Goal: Find specific page/section: Find specific page/section

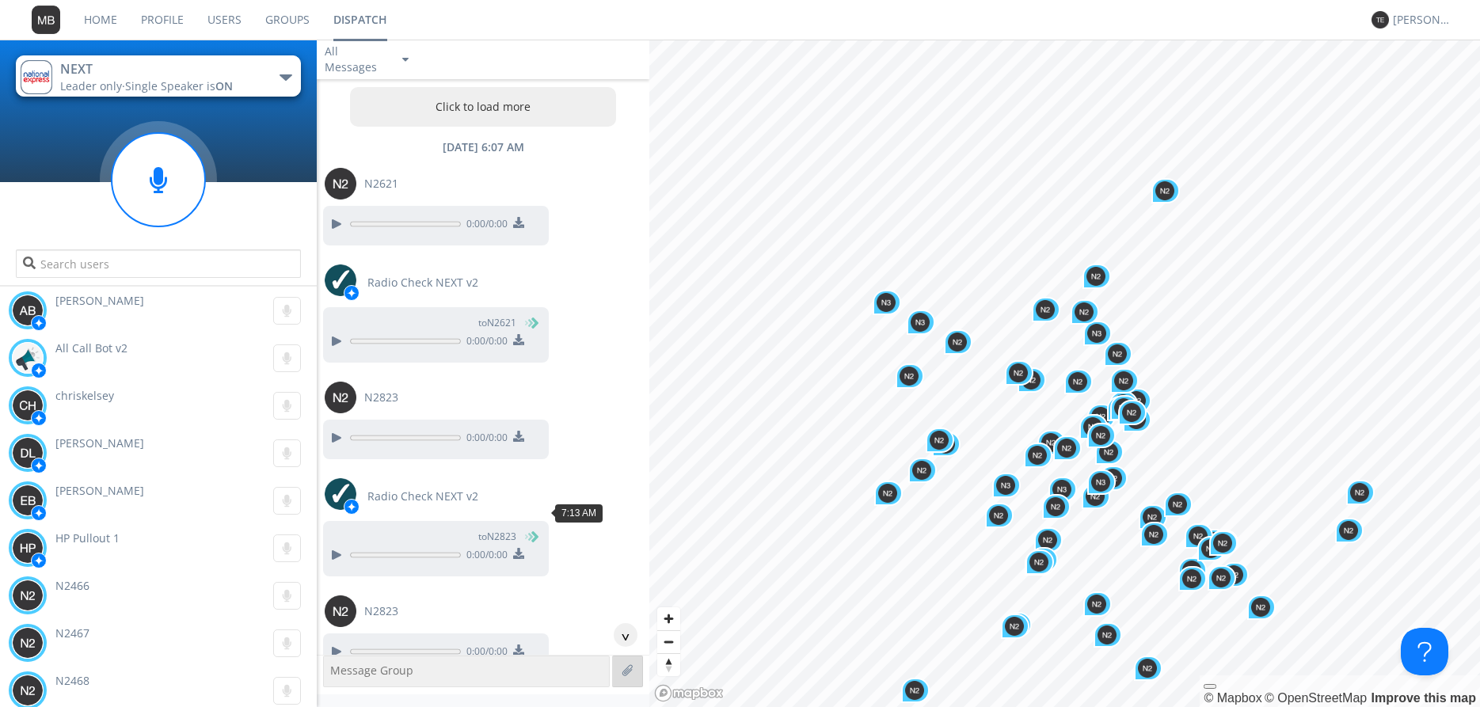
scroll to position [3220, 0]
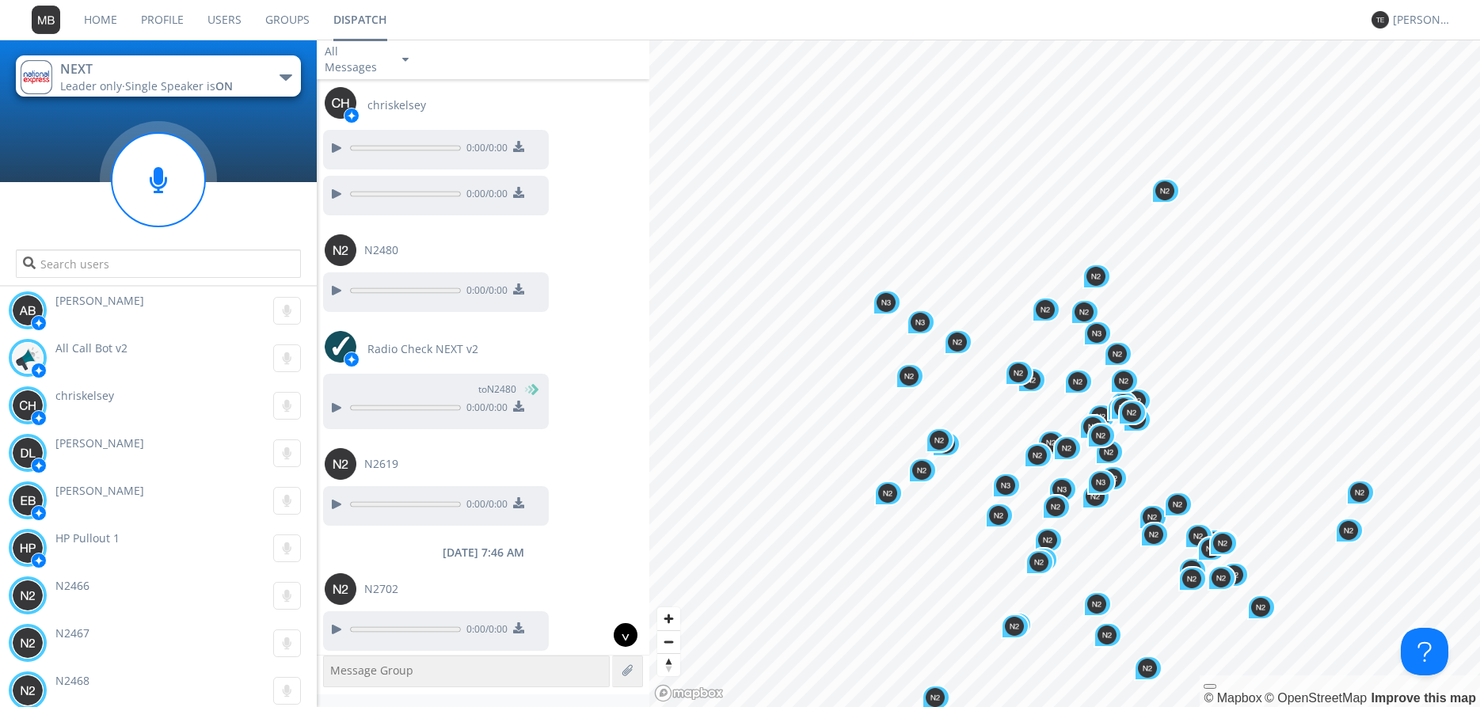
click at [630, 633] on div "^" at bounding box center [626, 635] width 24 height 24
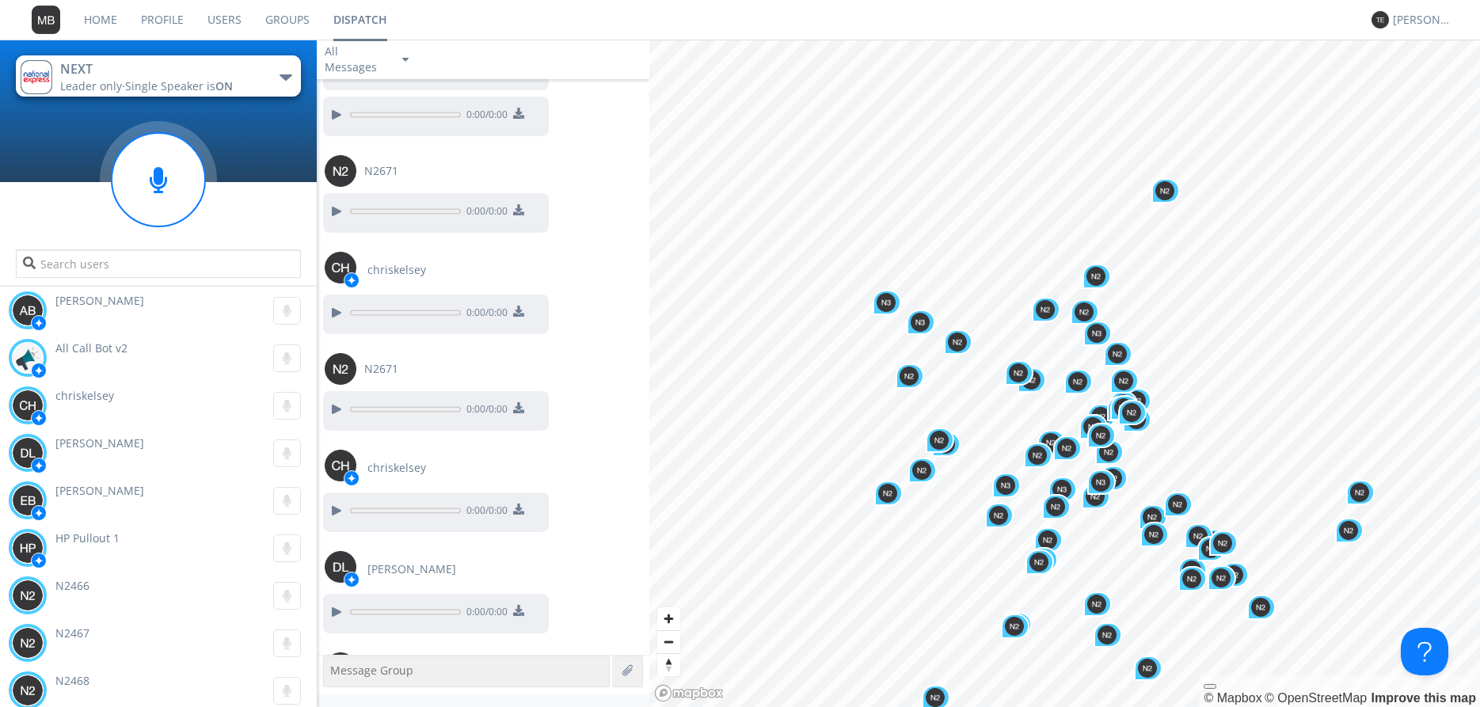
scroll to position [8341, 0]
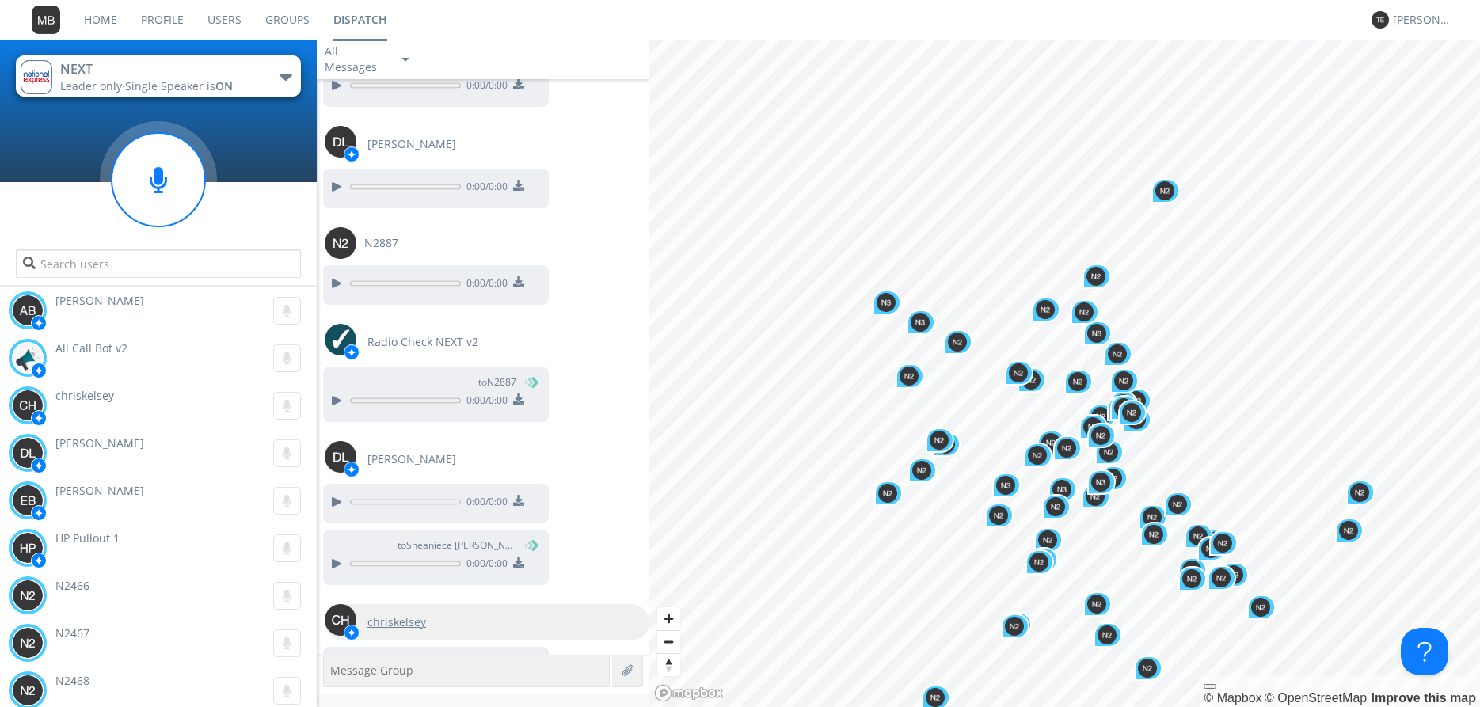
click at [340, 604] on img at bounding box center [341, 620] width 32 height 32
type input "chriskelsey"
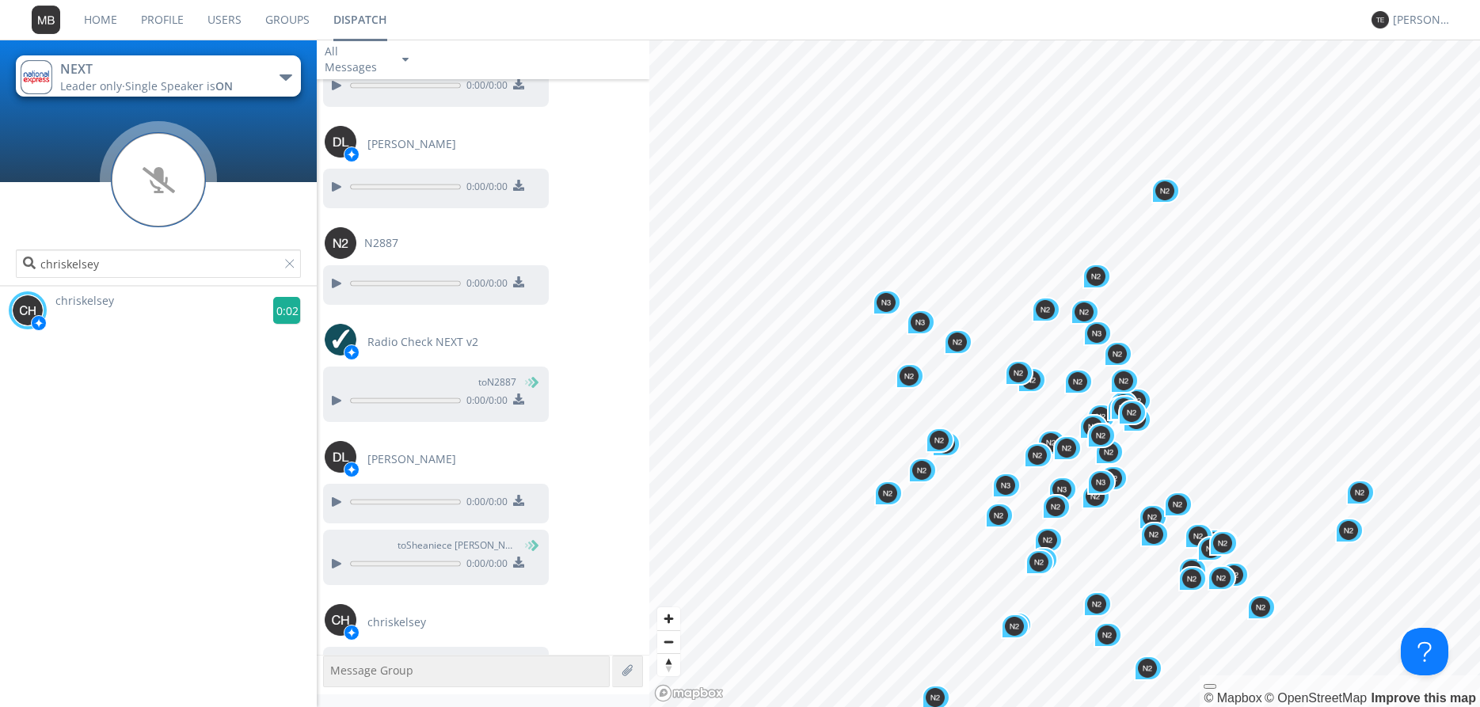
click at [287, 309] on g at bounding box center [287, 311] width 28 height 28
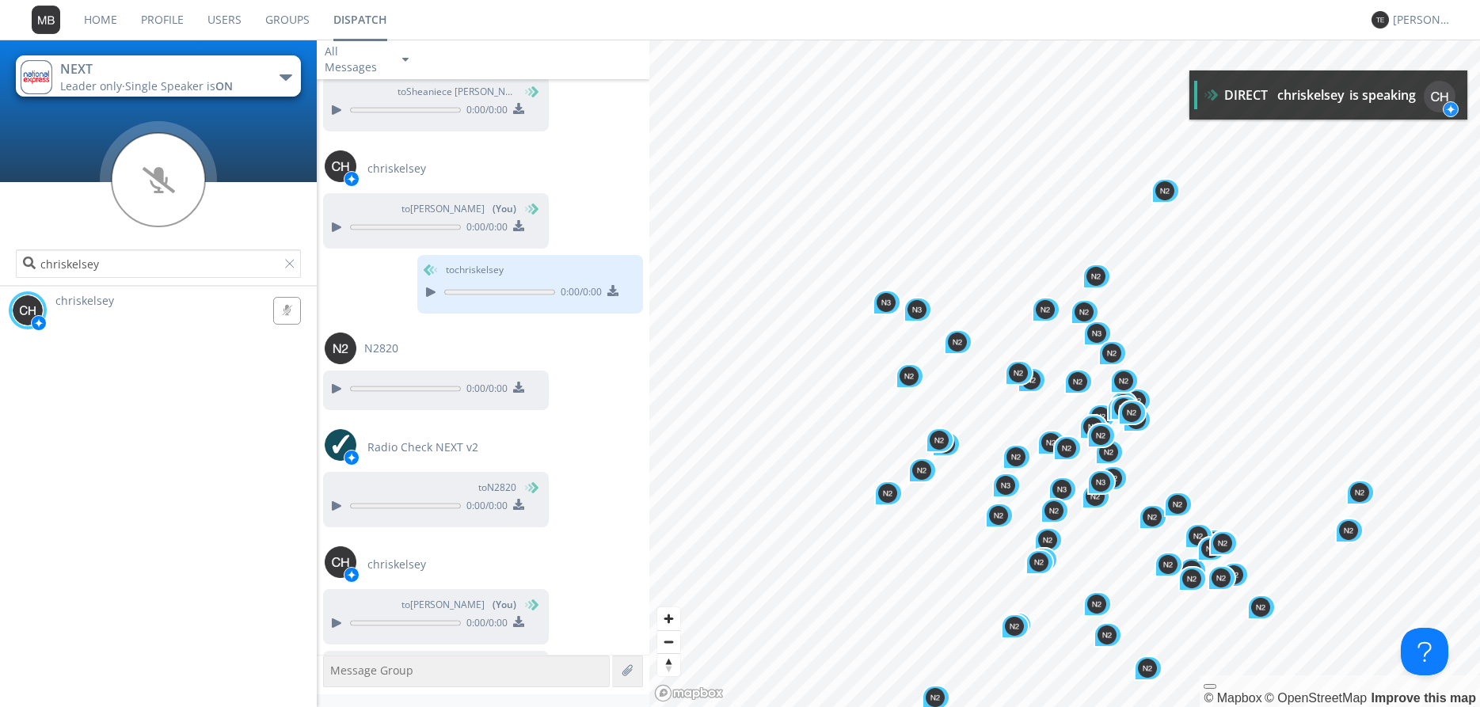
scroll to position [8795, 0]
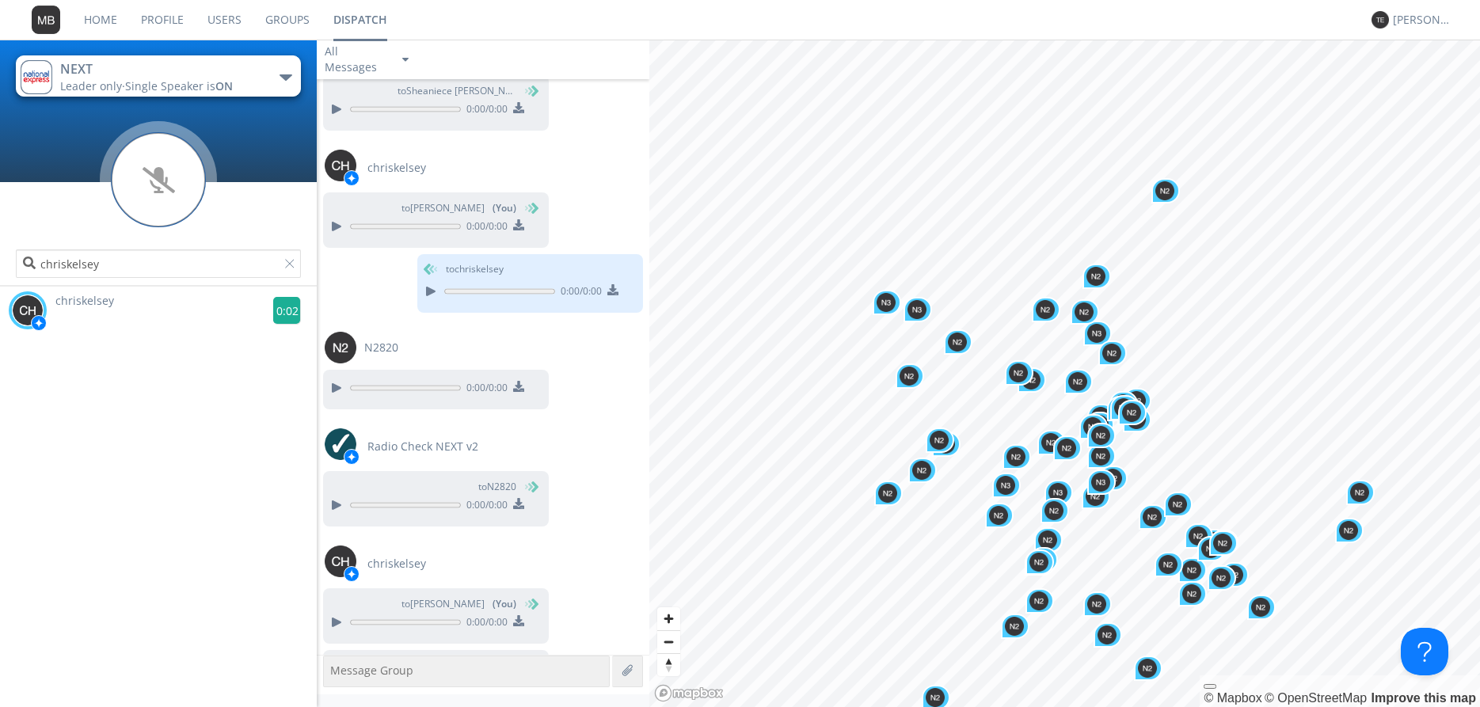
click at [287, 313] on g at bounding box center [287, 311] width 28 height 28
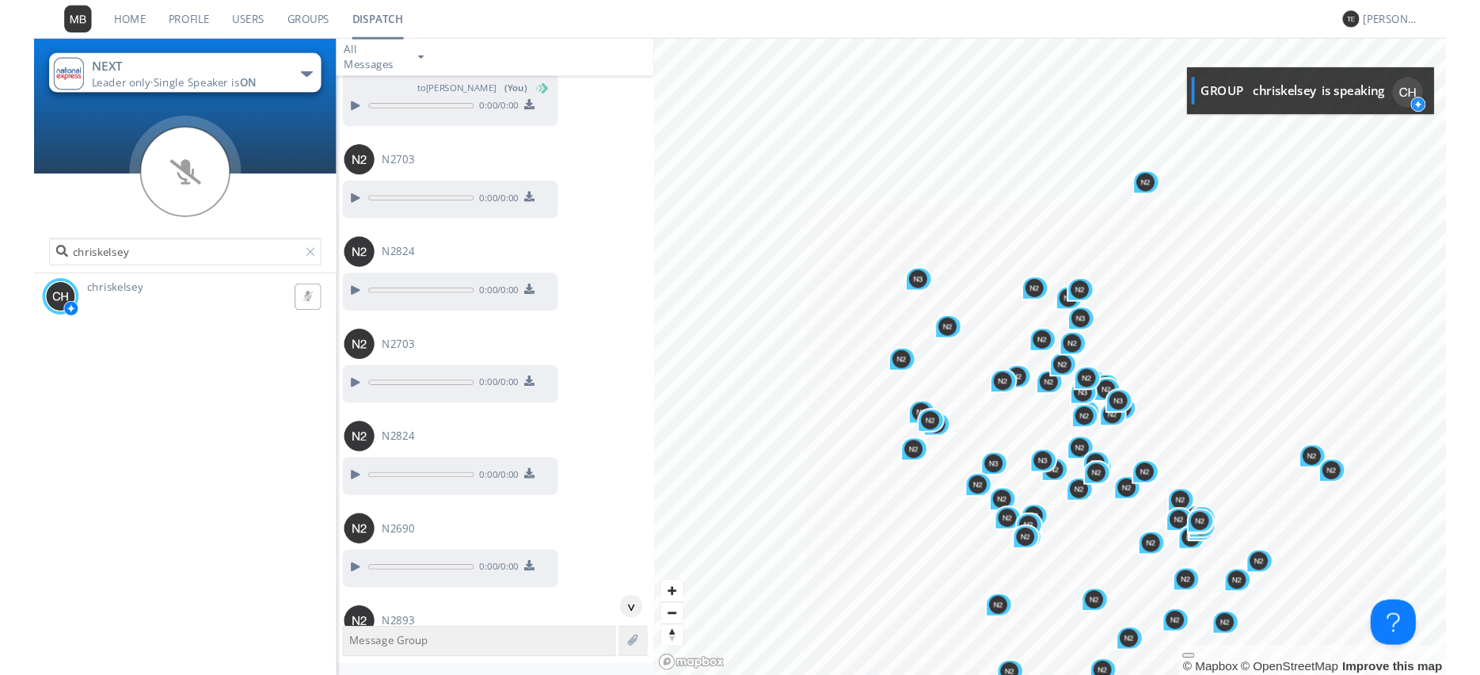
scroll to position [9552, 0]
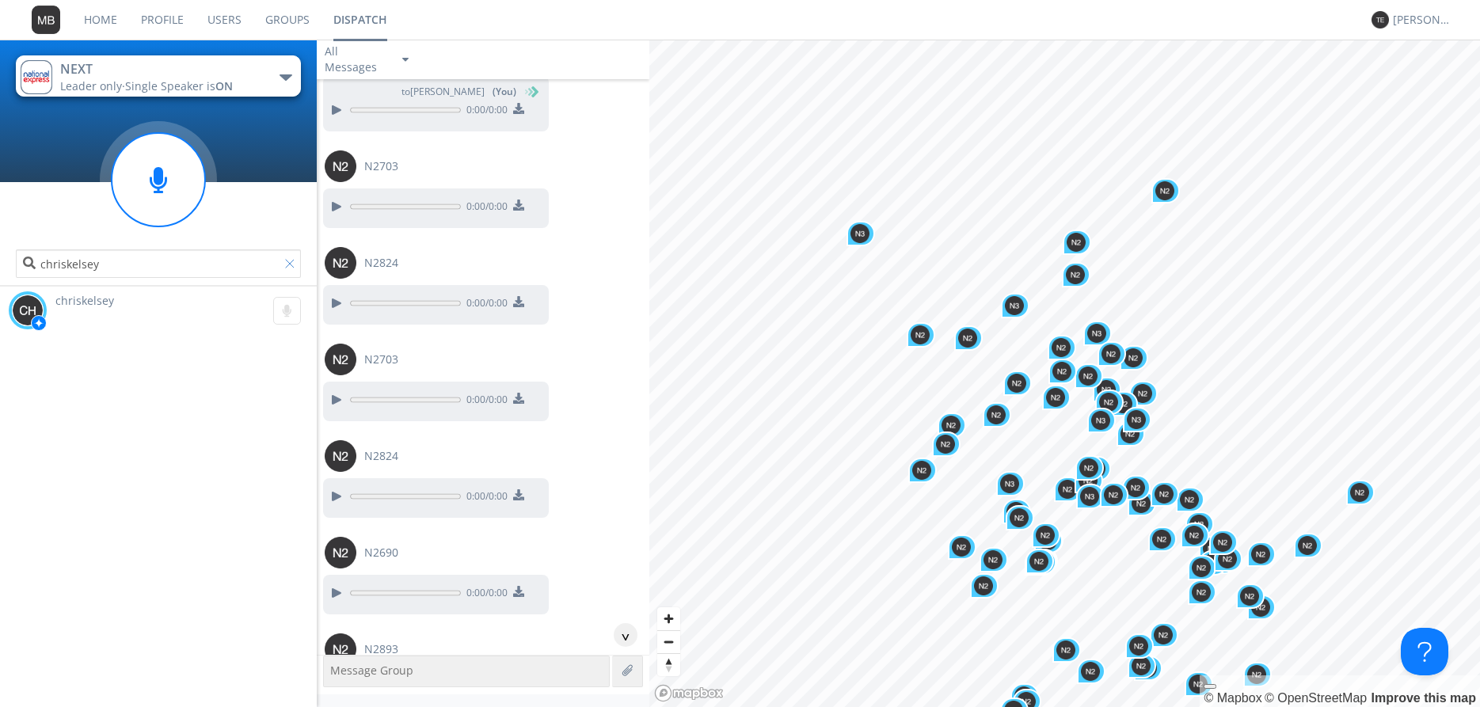
click at [291, 264] on div at bounding box center [293, 267] width 16 height 16
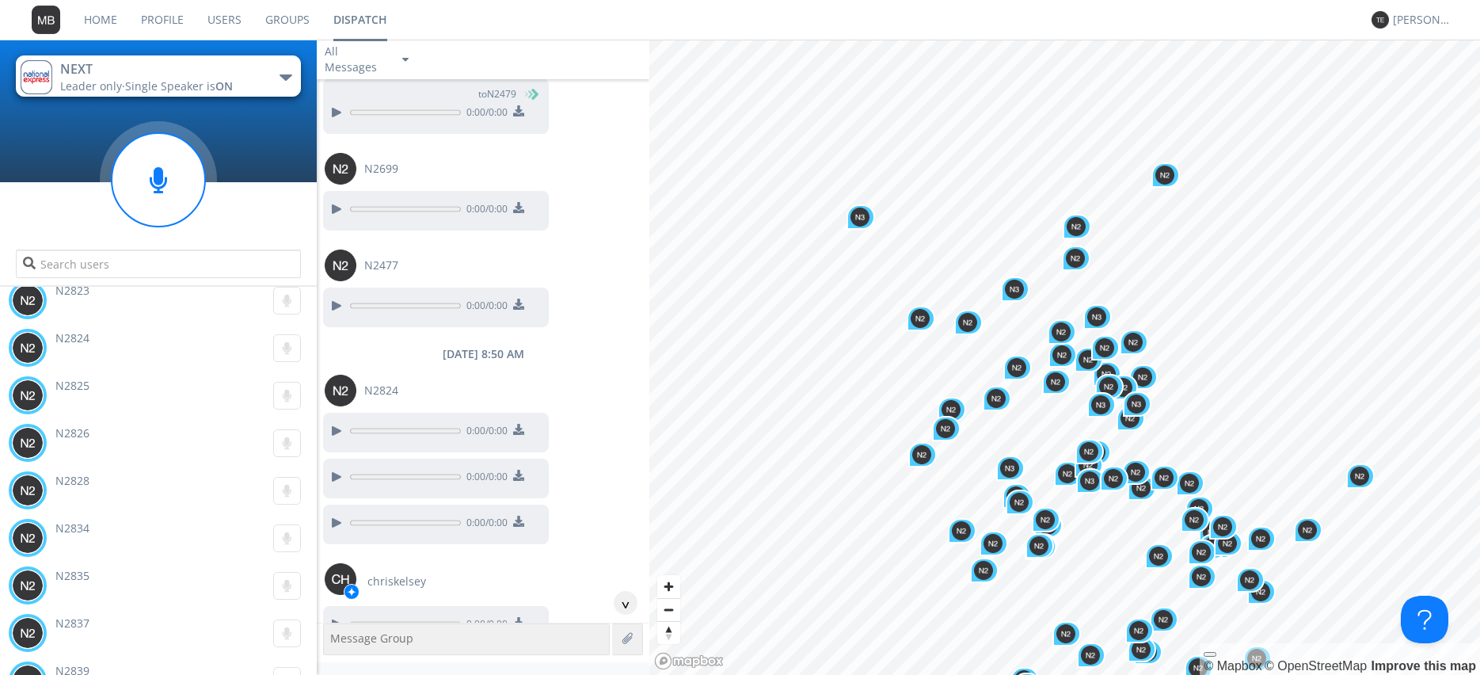
scroll to position [7022, 0]
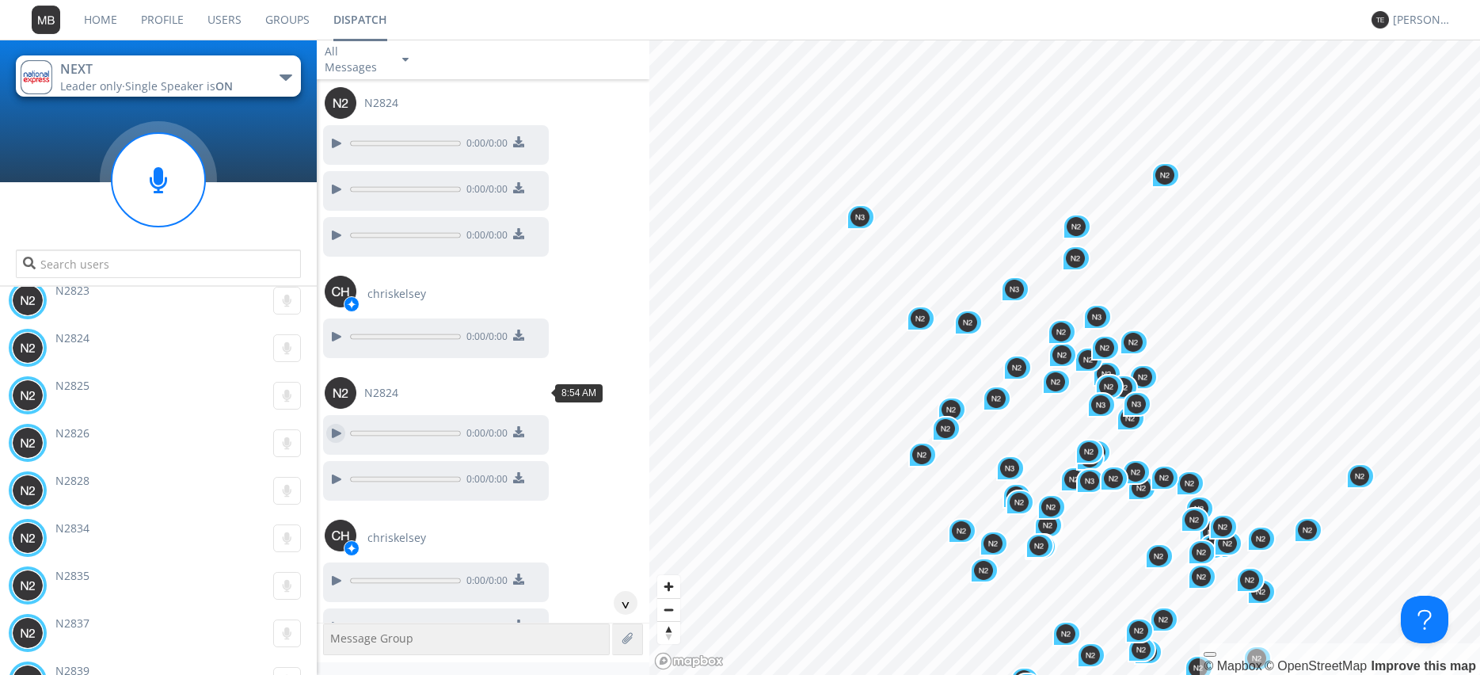
click at [333, 424] on div at bounding box center [335, 433] width 19 height 19
click at [334, 470] on div at bounding box center [335, 479] width 19 height 19
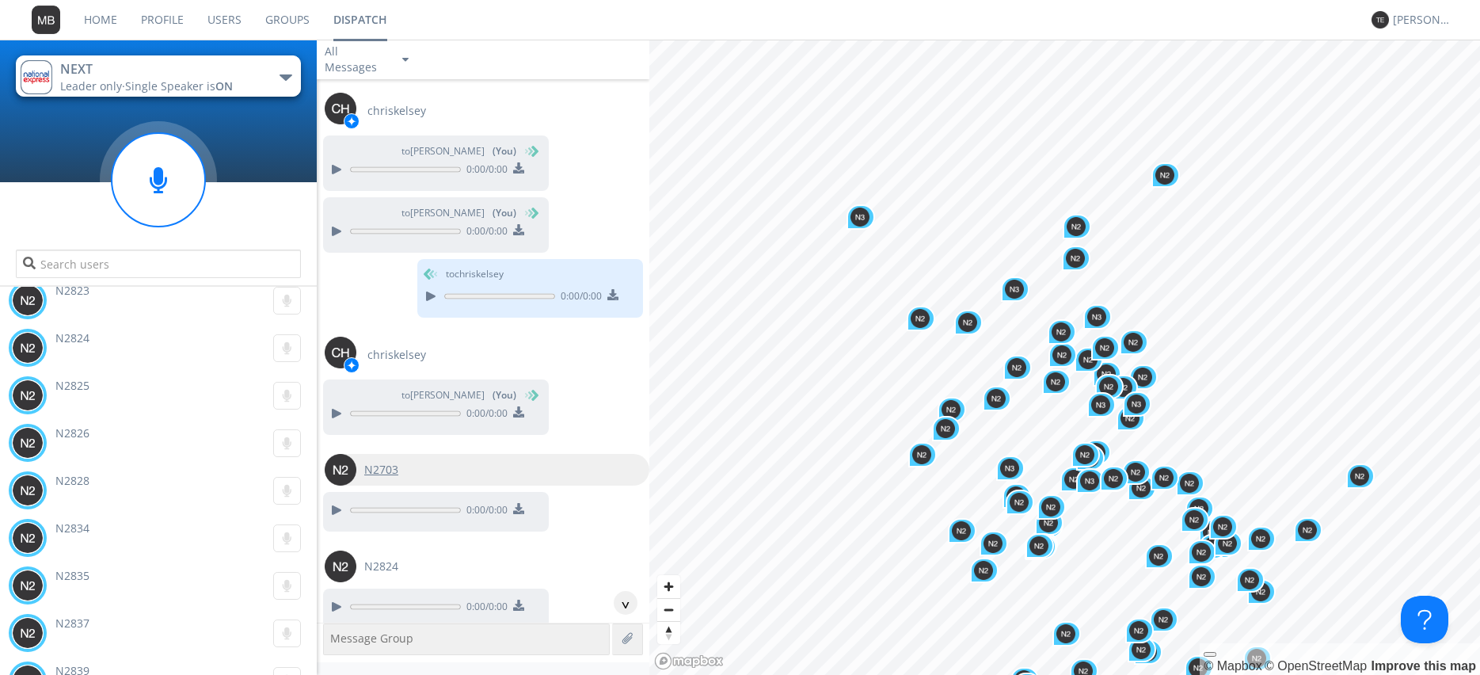
scroll to position [9279, 0]
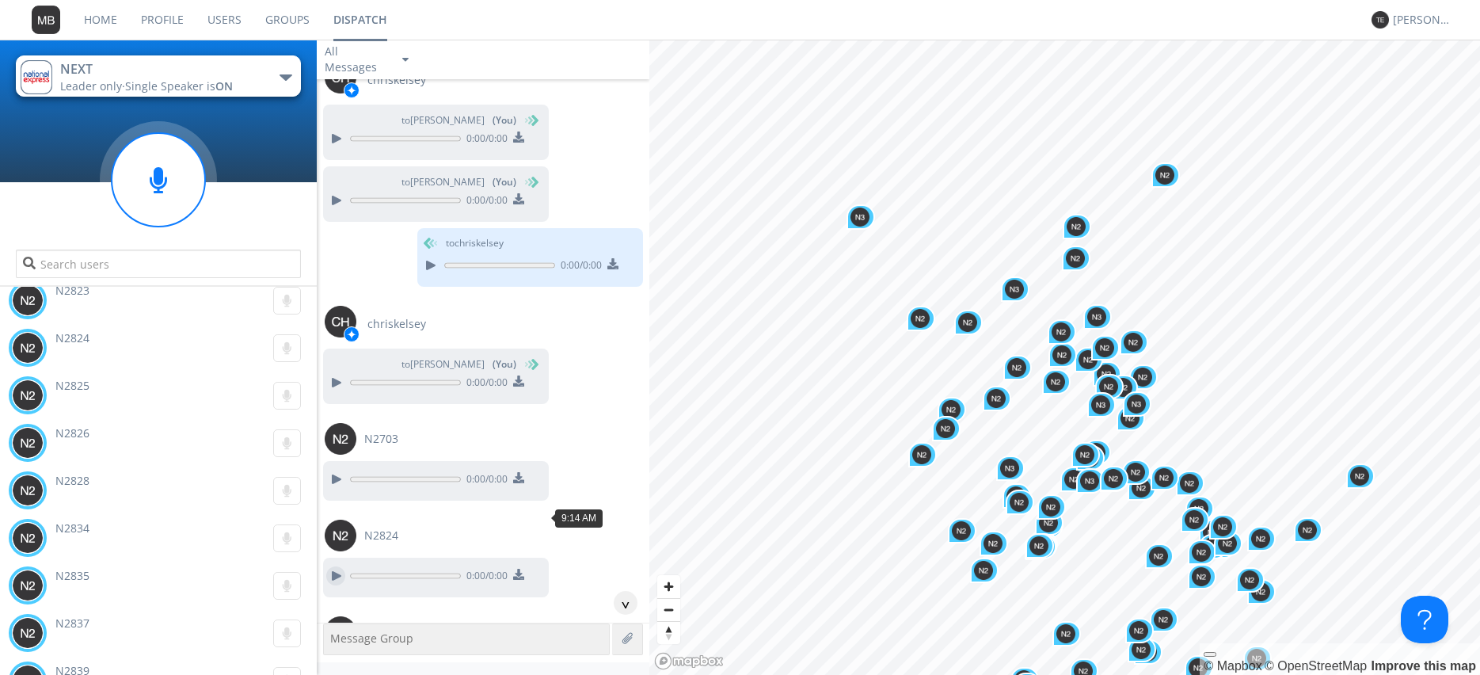
click at [334, 566] on div at bounding box center [335, 575] width 19 height 19
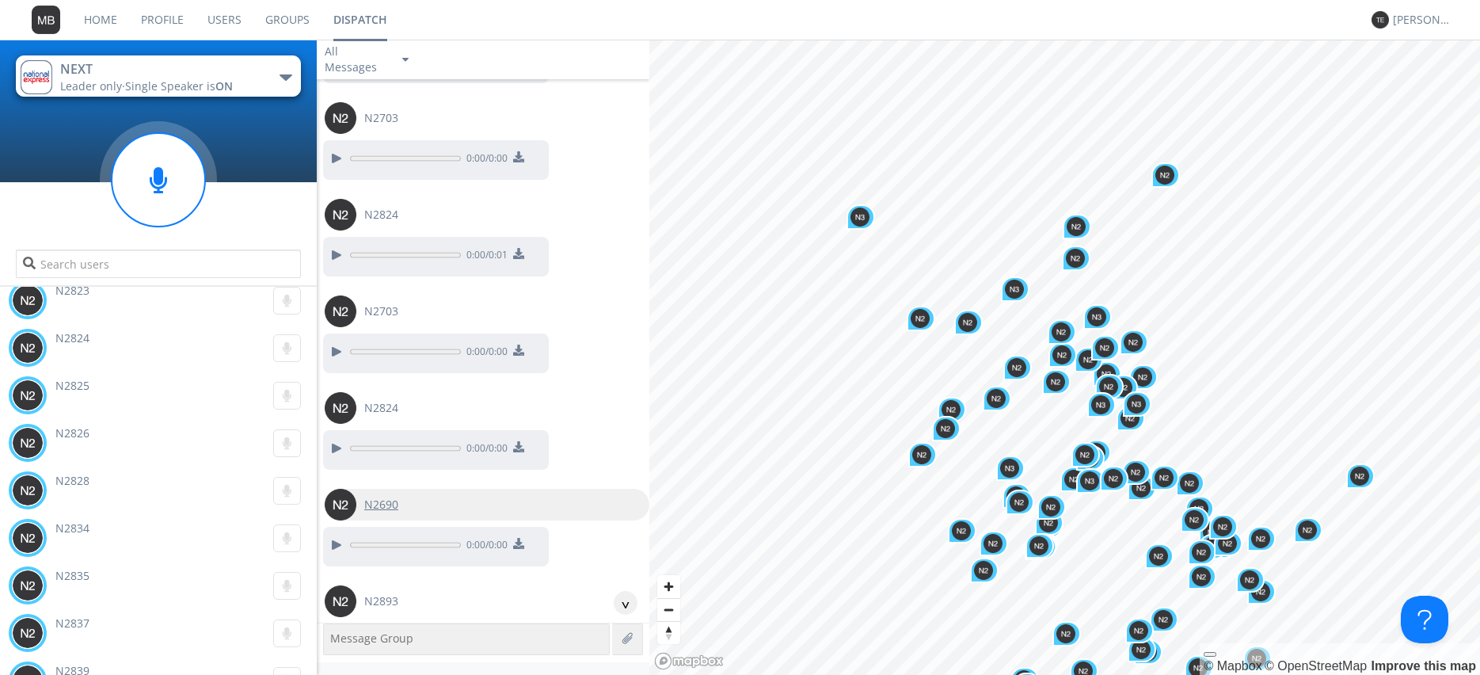
scroll to position [9640, 0]
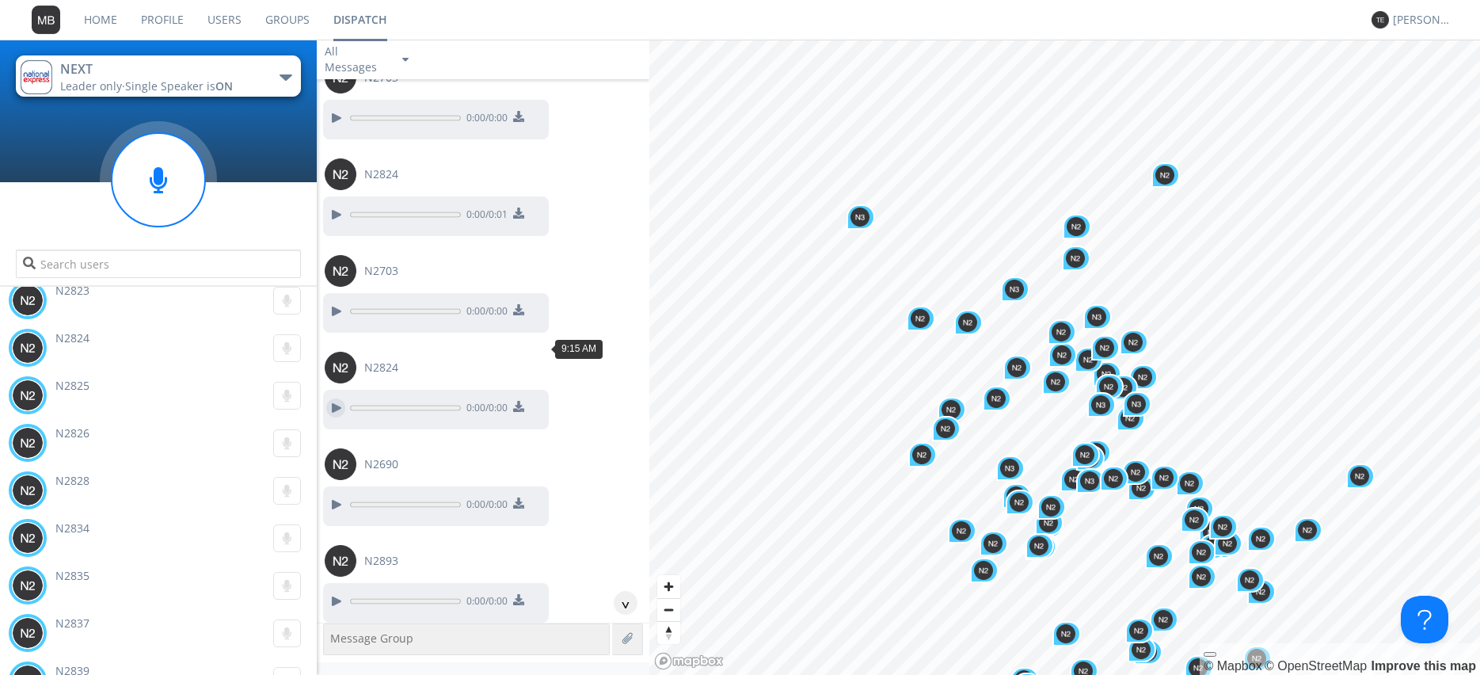
click at [333, 398] on div at bounding box center [335, 407] width 19 height 19
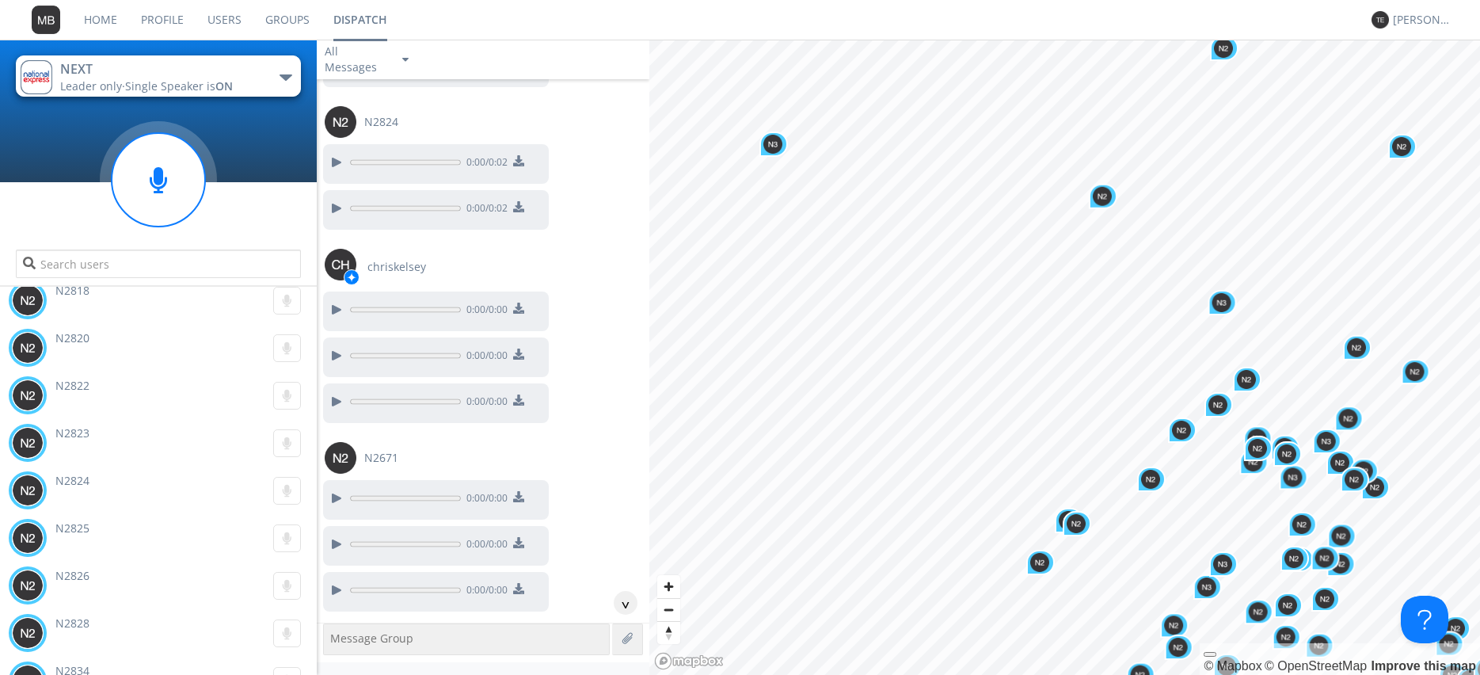
scroll to position [3004, 0]
